Goal: Use online tool/utility: Utilize a website feature to perform a specific function

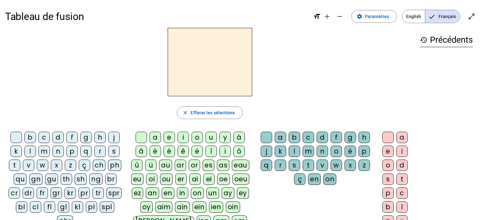
scroll to position [20, 0]
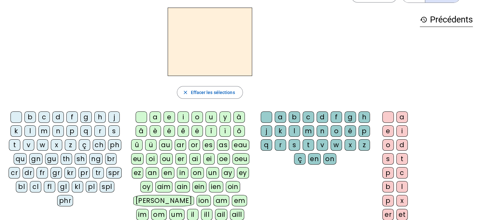
click at [87, 132] on div "q" at bounding box center [85, 131] width 11 height 11
click at [211, 120] on div "u" at bounding box center [210, 117] width 11 height 11
click at [405, 131] on div "i" at bounding box center [401, 131] width 11 height 11
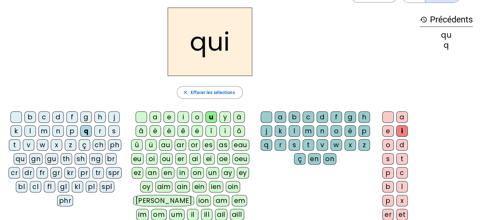
click at [115, 133] on div "s" at bounding box center [113, 131] width 11 height 11
click at [147, 114] on div at bounding box center [140, 117] width 11 height 11
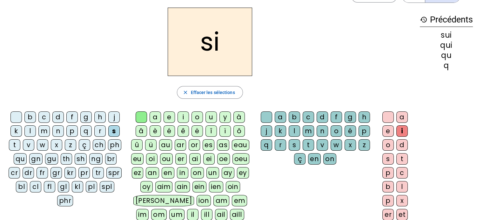
click at [60, 132] on div "n" at bounding box center [57, 131] width 11 height 11
click at [169, 116] on div "e" at bounding box center [168, 117] width 11 height 11
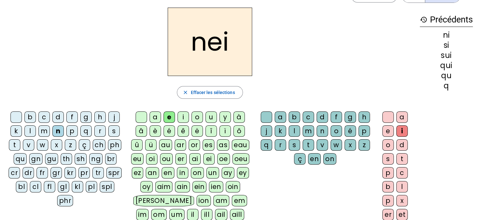
click at [384, 130] on div "e" at bounding box center [387, 131] width 11 height 11
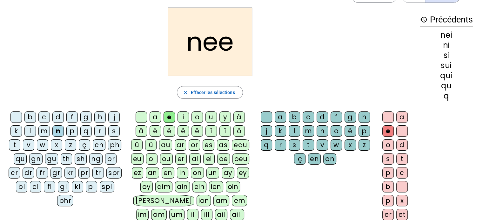
click at [233, 45] on h2 "nee" at bounding box center [210, 42] width 84 height 69
drag, startPoint x: 233, startPoint y: 45, endPoint x: 229, endPoint y: 46, distance: 3.6
click at [229, 46] on h2 "nee" at bounding box center [210, 42] width 84 height 69
click at [58, 130] on div "n" at bounding box center [57, 131] width 11 height 11
click at [168, 114] on div "e" at bounding box center [168, 117] width 11 height 11
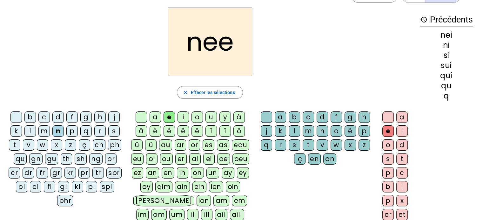
click at [266, 117] on div at bounding box center [265, 117] width 11 height 11
click at [212, 92] on span "Effacer les sélections" at bounding box center [212, 93] width 44 height 8
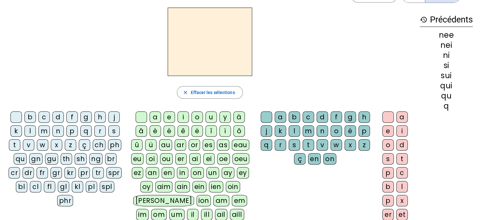
click at [57, 130] on div "n" at bounding box center [57, 131] width 11 height 11
click at [168, 115] on div "e" at bounding box center [168, 117] width 11 height 11
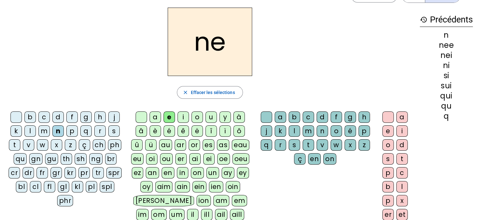
click at [91, 118] on div "g" at bounding box center [85, 117] width 11 height 11
click at [114, 130] on div "s" at bounding box center [113, 131] width 11 height 11
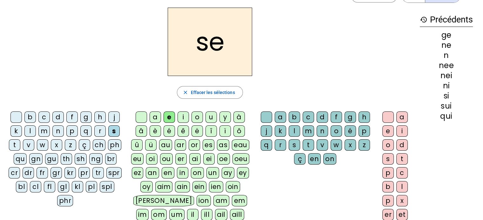
click at [114, 130] on div "s" at bounding box center [113, 131] width 11 height 11
click at [17, 145] on div "t" at bounding box center [14, 145] width 11 height 11
click at [60, 119] on div "d" at bounding box center [57, 117] width 11 height 11
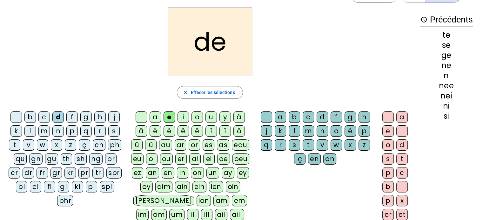
click at [210, 117] on div "u" at bounding box center [210, 117] width 11 height 11
click at [168, 115] on div "e" at bounding box center [168, 117] width 11 height 11
click at [211, 116] on div "u" at bounding box center [210, 117] width 11 height 11
click at [115, 130] on div "s" at bounding box center [113, 131] width 11 height 11
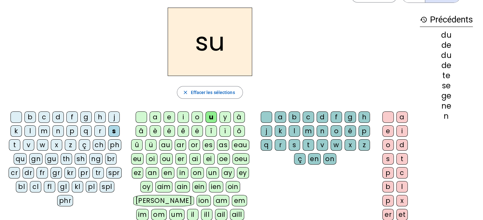
click at [30, 132] on div "l" at bounding box center [29, 131] width 11 height 11
click at [18, 144] on div "t" at bounding box center [14, 145] width 11 height 11
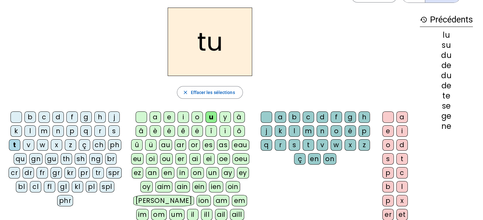
click at [155, 116] on div "a" at bounding box center [154, 117] width 11 height 11
click at [114, 131] on div "s" at bounding box center [113, 131] width 11 height 11
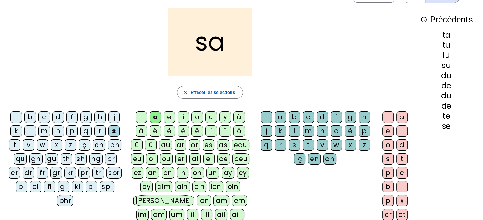
click at [17, 142] on div "t" at bounding box center [14, 145] width 11 height 11
click at [47, 130] on div "m" at bounding box center [43, 131] width 11 height 11
click at [169, 117] on div "e" at bounding box center [168, 117] width 11 height 11
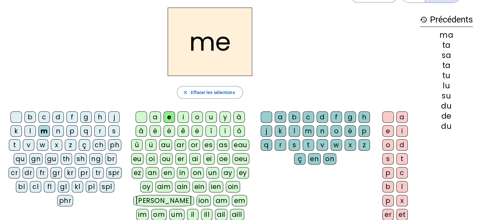
click at [60, 115] on div "d" at bounding box center [57, 117] width 11 height 11
